Goal: Check status: Check status

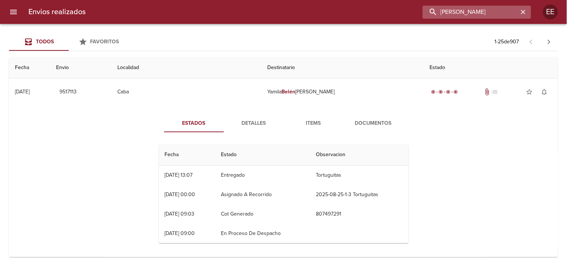
click at [469, 12] on input "[PERSON_NAME]" at bounding box center [471, 12] width 96 height 13
paste input "[PERSON_NAME]"
type input "[PERSON_NAME]"
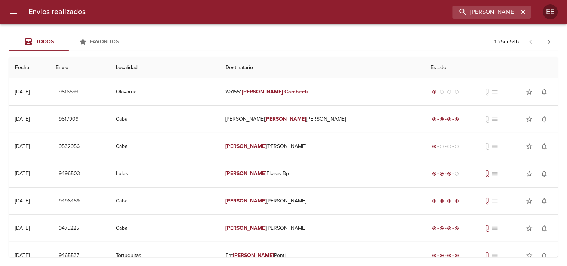
click at [304, 105] on td "Tabla de envíos del cliente" at bounding box center [283, 105] width 549 height 0
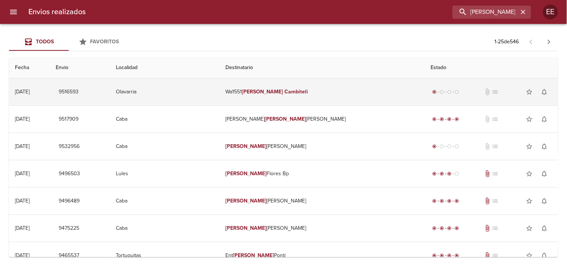
click at [299, 94] on em "Cambiteli" at bounding box center [297, 92] width 24 height 6
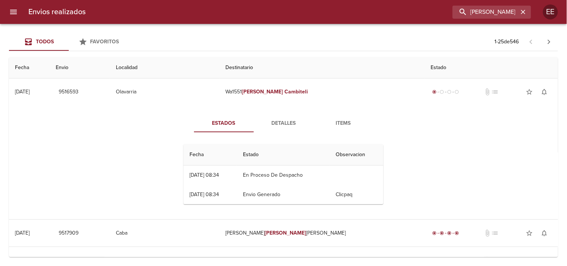
click at [287, 121] on span "Detalles" at bounding box center [283, 123] width 51 height 9
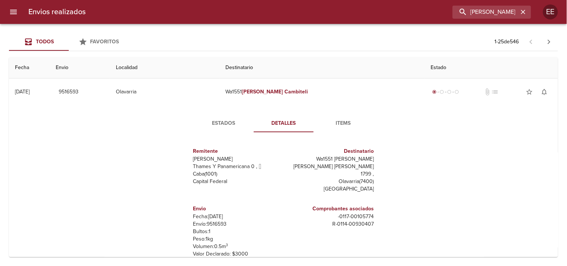
scroll to position [42, 0]
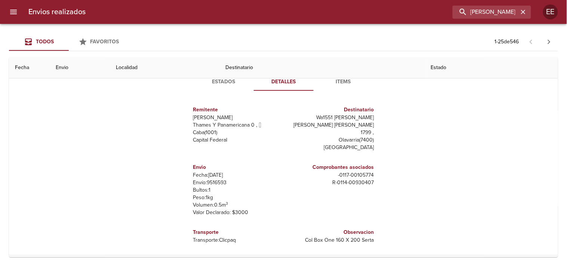
click at [208, 183] on p "Envío: 9516593" at bounding box center [237, 182] width 88 height 7
copy p "9516593"
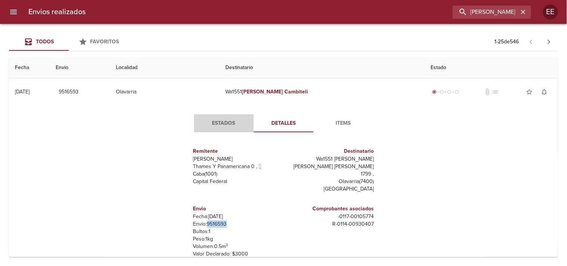
click at [218, 120] on span "Estados" at bounding box center [224, 123] width 51 height 9
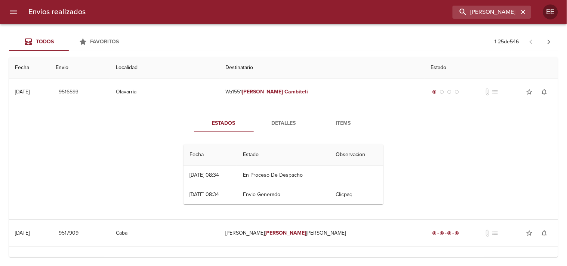
click at [282, 120] on span "Detalles" at bounding box center [283, 123] width 51 height 9
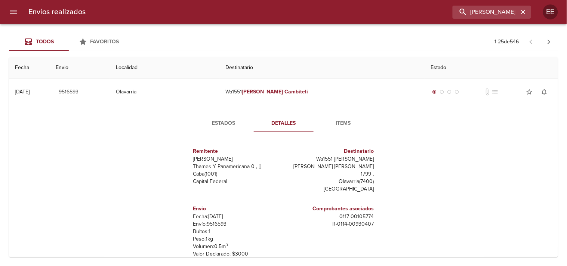
click at [217, 226] on p "Envío: 9516593" at bounding box center [237, 224] width 88 height 7
click at [216, 226] on p "Envío: 9516593" at bounding box center [237, 224] width 88 height 7
copy p "9516593"
click at [218, 120] on span "Estados" at bounding box center [224, 123] width 51 height 9
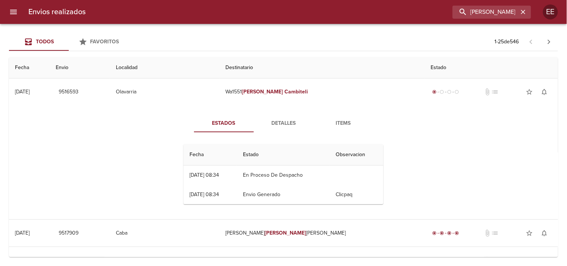
click at [261, 119] on span "Detalles" at bounding box center [283, 123] width 51 height 9
